Goal: Information Seeking & Learning: Learn about a topic

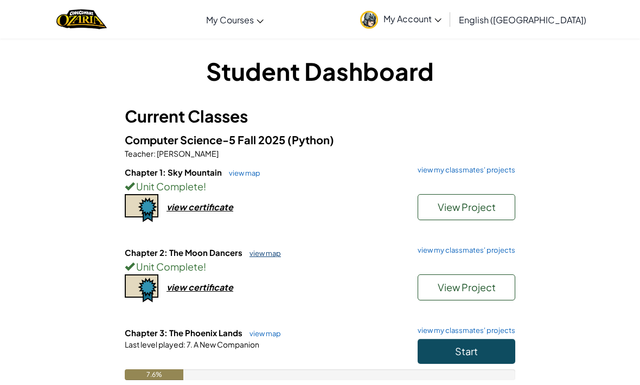
click at [269, 252] on link "view map" at bounding box center [262, 253] width 37 height 9
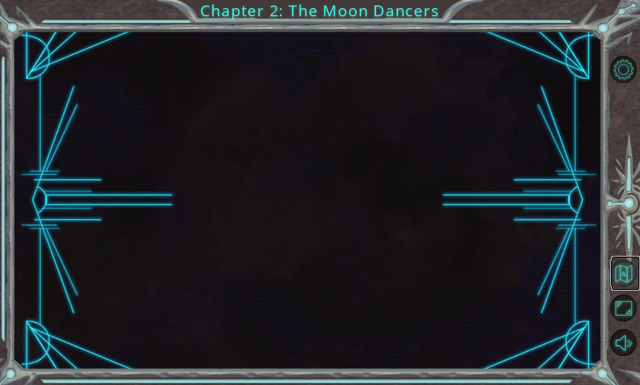
click at [618, 287] on button "Back to Map" at bounding box center [623, 273] width 27 height 27
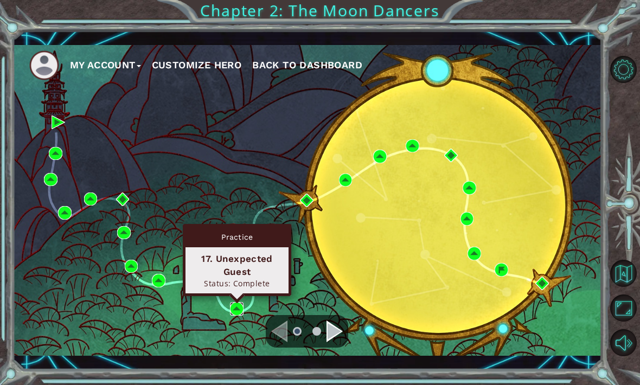
click at [243, 305] on img at bounding box center [237, 309] width 14 height 14
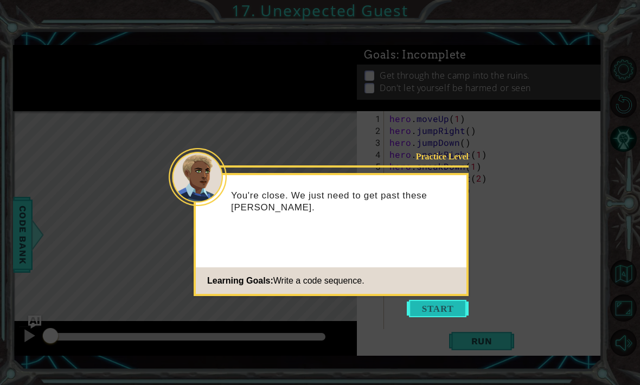
click at [450, 314] on button "Start" at bounding box center [438, 308] width 62 height 17
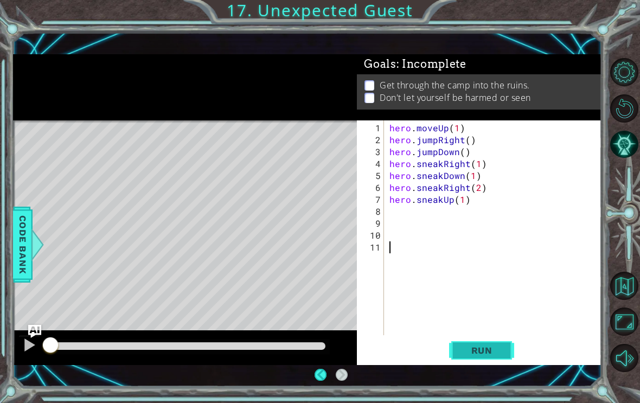
click at [499, 340] on button "Run" at bounding box center [481, 350] width 65 height 24
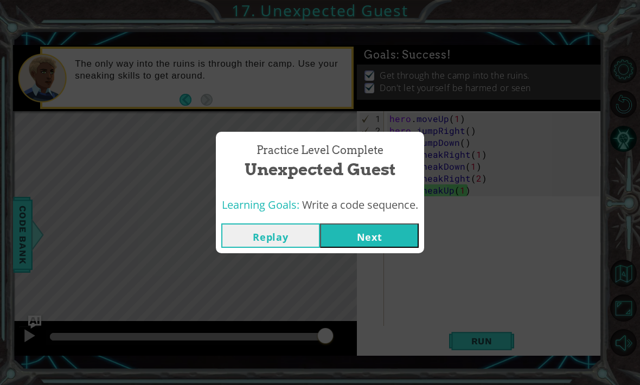
click at [294, 280] on div "Practice Level Complete Unexpected Guest Learning Goals: Write a code sequence.…" at bounding box center [320, 192] width 640 height 385
click at [290, 237] on button "Replay" at bounding box center [270, 235] width 99 height 24
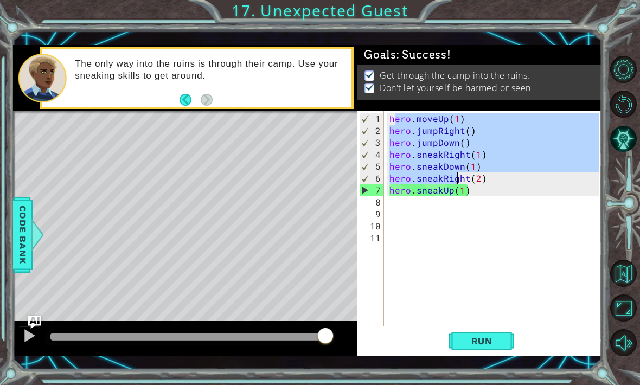
drag, startPoint x: 393, startPoint y: 121, endPoint x: 459, endPoint y: 178, distance: 87.3
click at [459, 178] on div "hero . moveUp ( 1 ) hero . jumpRight ( ) hero . jumpDown ( ) hero . sneakRight …" at bounding box center [495, 232] width 217 height 239
type textarea "hero.sneakDown(1) hero.sneakRight(2)"
click at [461, 225] on div "hero . moveUp ( 1 ) hero . jumpRight ( ) hero . jumpDown ( ) hero . sneakRight …" at bounding box center [495, 232] width 217 height 239
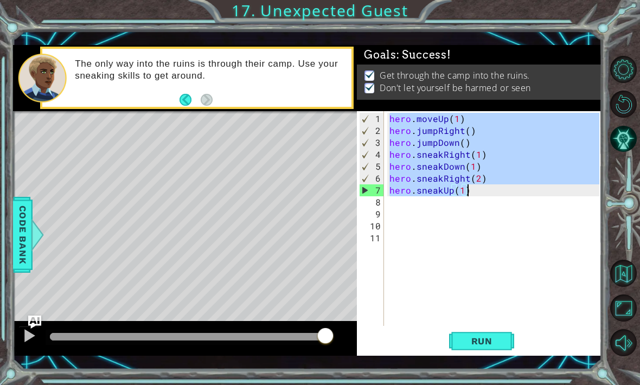
drag, startPoint x: 391, startPoint y: 119, endPoint x: 480, endPoint y: 191, distance: 114.5
click at [480, 191] on div "hero . moveUp ( 1 ) hero . jumpRight ( ) hero . jumpDown ( ) hero . sneakRight …" at bounding box center [495, 232] width 217 height 239
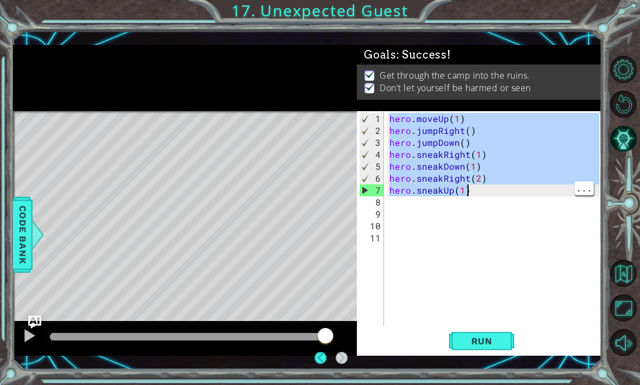
type textarea "hero.sneakUp(1)"
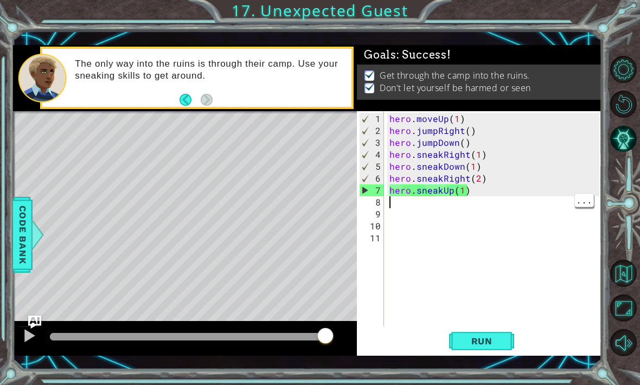
click at [391, 199] on div "hero . moveUp ( 1 ) hero . jumpRight ( ) hero . jumpDown ( ) hero . sneakRight …" at bounding box center [495, 232] width 217 height 239
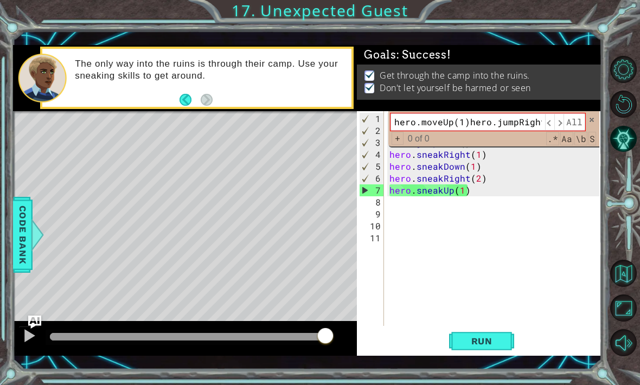
click at [591, 115] on div "hero.moveUp(1)hero.jumpRight()hero.jumpDown()hero.sneakRight(1)hero.sneakDown(1…" at bounding box center [493, 128] width 211 height 35
click at [587, 118] on div "hero.moveUp(1)hero.jumpRight()hero.jumpDown()hero.sneakRight(1)hero.sneakDown(1…" at bounding box center [493, 128] width 211 height 35
click at [593, 117] on span at bounding box center [592, 120] width 8 height 8
type textarea "hero.moveUp(1)"
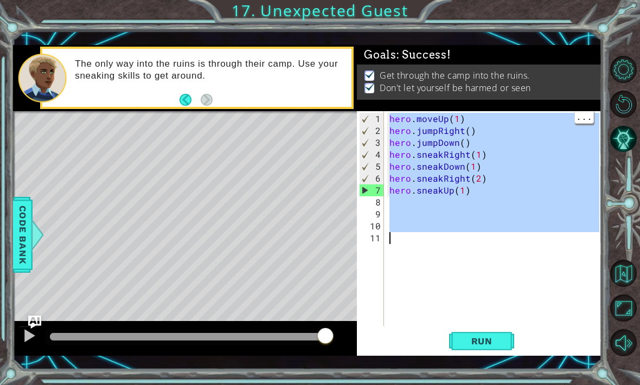
drag, startPoint x: 389, startPoint y: 122, endPoint x: 533, endPoint y: 247, distance: 190.7
click at [533, 247] on div "hero . moveUp ( 1 ) hero . jumpRight ( ) hero . jumpDown ( ) hero . sneakRight …" at bounding box center [495, 232] width 217 height 239
click at [446, 195] on div "hero . moveUp ( 1 ) hero . jumpRight ( ) hero . jumpDown ( ) hero . sneakRight …" at bounding box center [495, 232] width 217 height 239
type textarea "hero.sneakUp(1)"
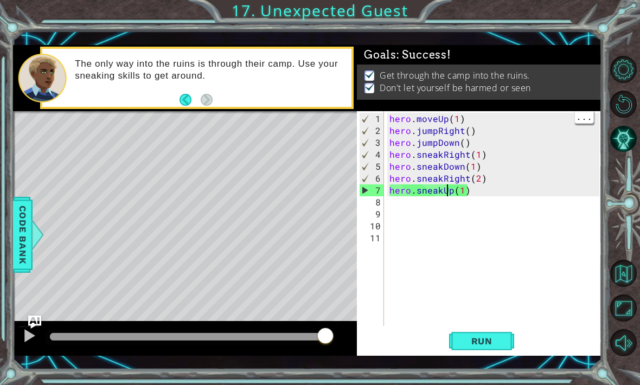
click at [452, 2] on div "1 ההההההההההההההההההההההההההההההההההההההההההההההההההההההההההההההההההההההההההההה…" at bounding box center [320, 192] width 640 height 385
click at [498, 331] on button "Run" at bounding box center [481, 341] width 65 height 24
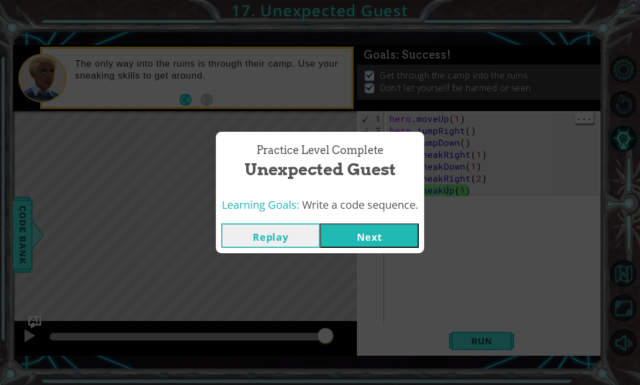
click at [446, 7] on div "Practice Level Complete Unexpected Guest Learning Goals: Write a code sequence.…" at bounding box center [320, 192] width 640 height 385
click at [278, 236] on button "Replay" at bounding box center [270, 235] width 99 height 24
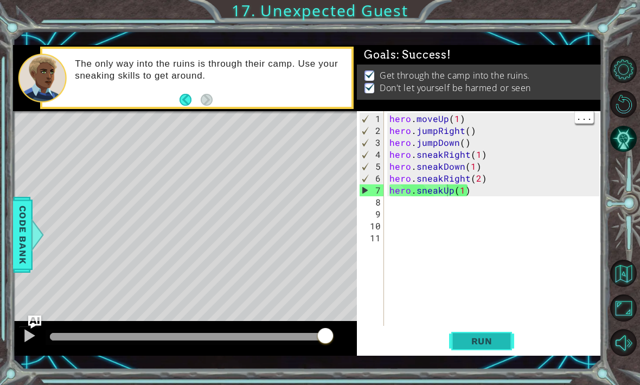
click at [484, 340] on span "Run" at bounding box center [481, 341] width 43 height 11
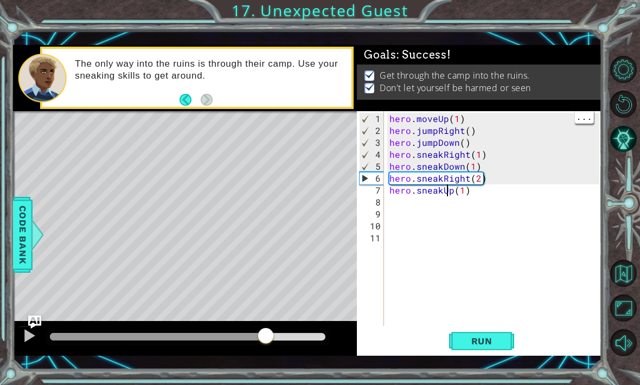
drag, startPoint x: 234, startPoint y: 334, endPoint x: 281, endPoint y: 337, distance: 47.8
click at [281, 337] on div at bounding box center [188, 337] width 276 height 8
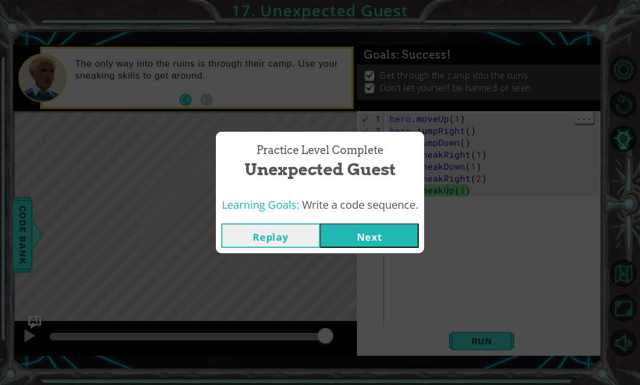
drag, startPoint x: 281, startPoint y: 337, endPoint x: 402, endPoint y: 349, distance: 121.0
click at [402, 349] on body "1 ההההההההההההההההההההההההההההההההההההההההההההההההההההההההההההההההההההההההההההה…" at bounding box center [320, 192] width 640 height 385
click at [367, 246] on button "Next" at bounding box center [369, 235] width 99 height 24
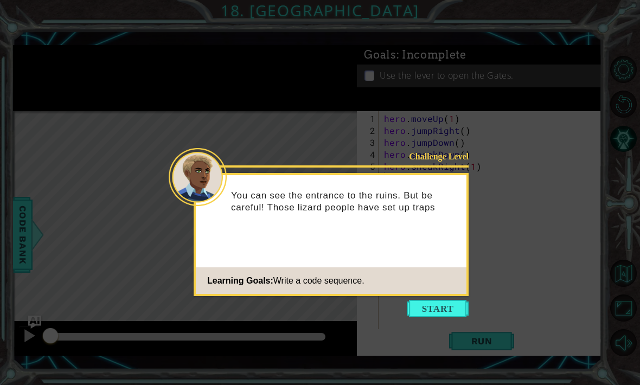
drag, startPoint x: 436, startPoint y: 304, endPoint x: 416, endPoint y: 322, distance: 26.9
click at [416, 322] on body "1 ההההההההההההההההההההההההההההההההההההההההההההההההההההההההההההההההההההההההההההה…" at bounding box center [320, 192] width 640 height 385
click at [416, 322] on icon at bounding box center [320, 192] width 640 height 385
click at [432, 317] on button "Start" at bounding box center [438, 308] width 62 height 17
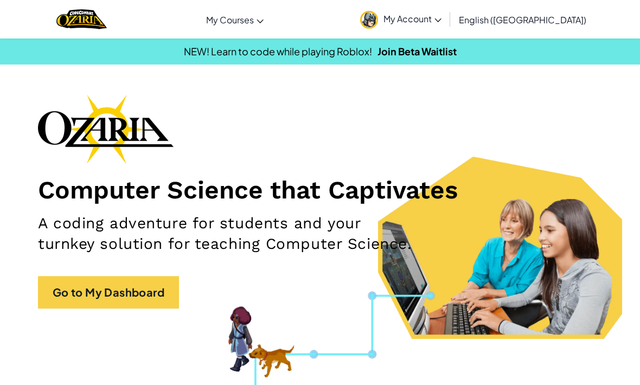
click at [441, 23] on span "My Account" at bounding box center [412, 18] width 58 height 11
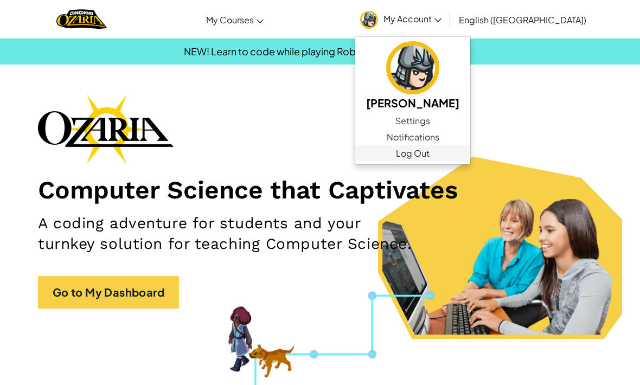
click at [470, 157] on link "Log Out" at bounding box center [412, 153] width 115 height 16
